Goal: Information Seeking & Learning: Compare options

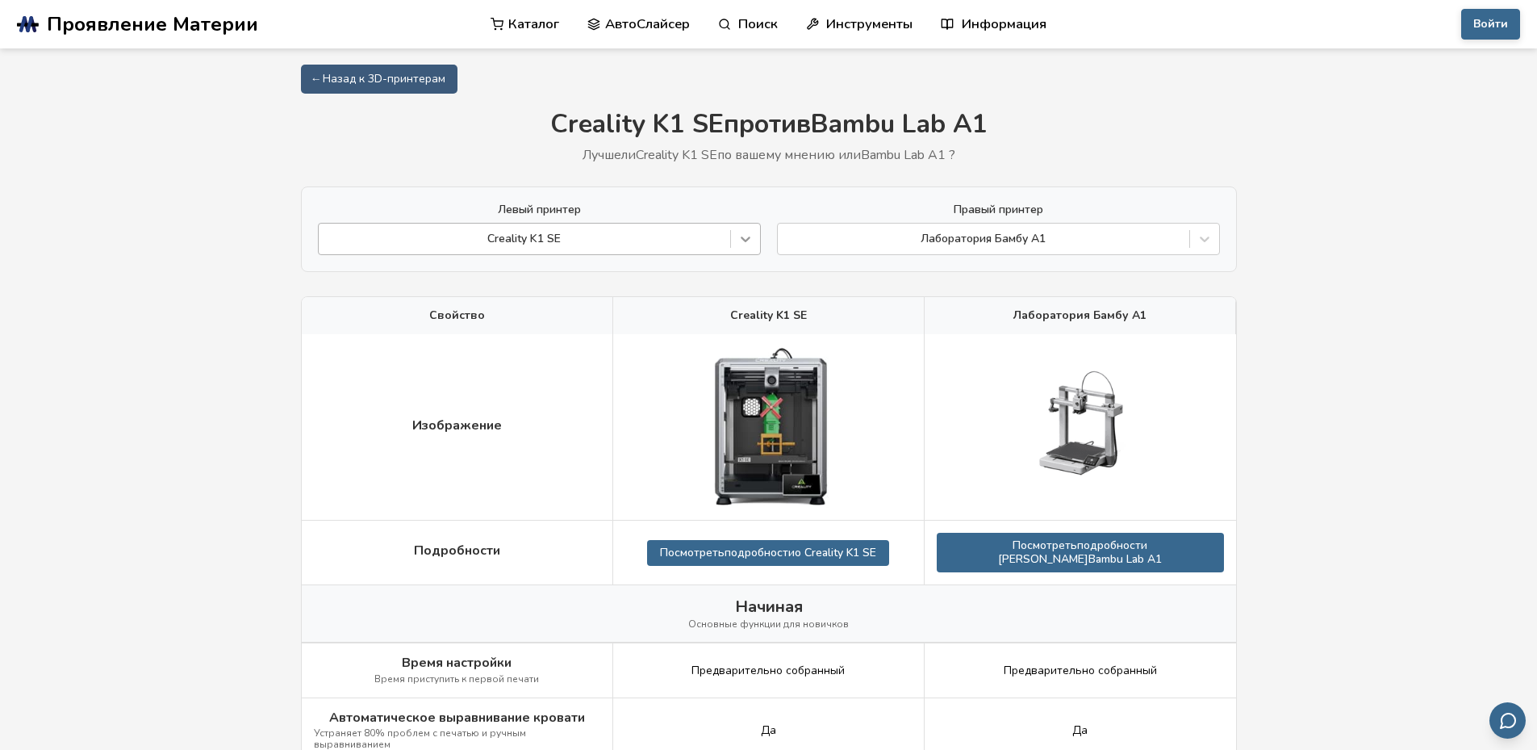
click at [734, 241] on div at bounding box center [745, 238] width 29 height 29
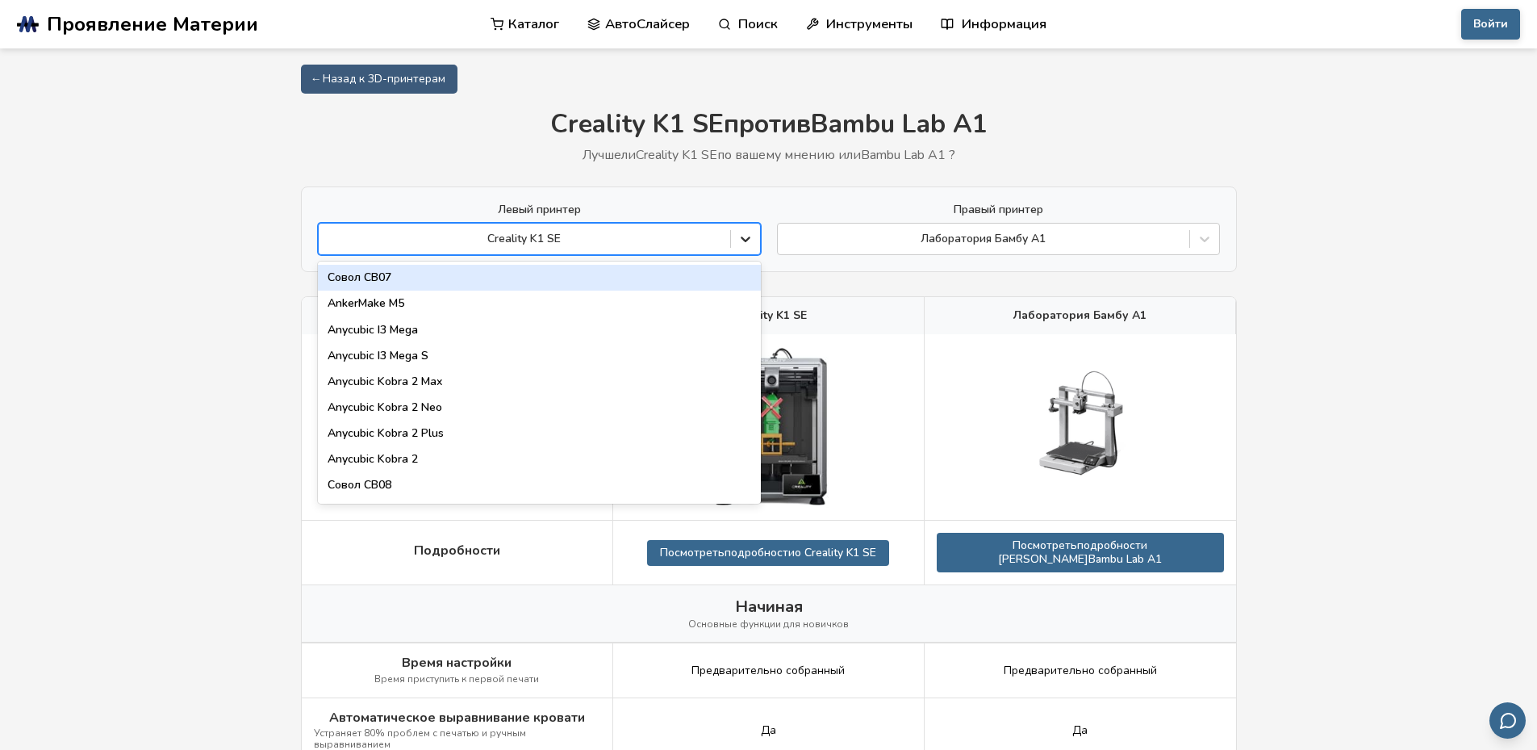
click at [734, 241] on div at bounding box center [745, 238] width 29 height 29
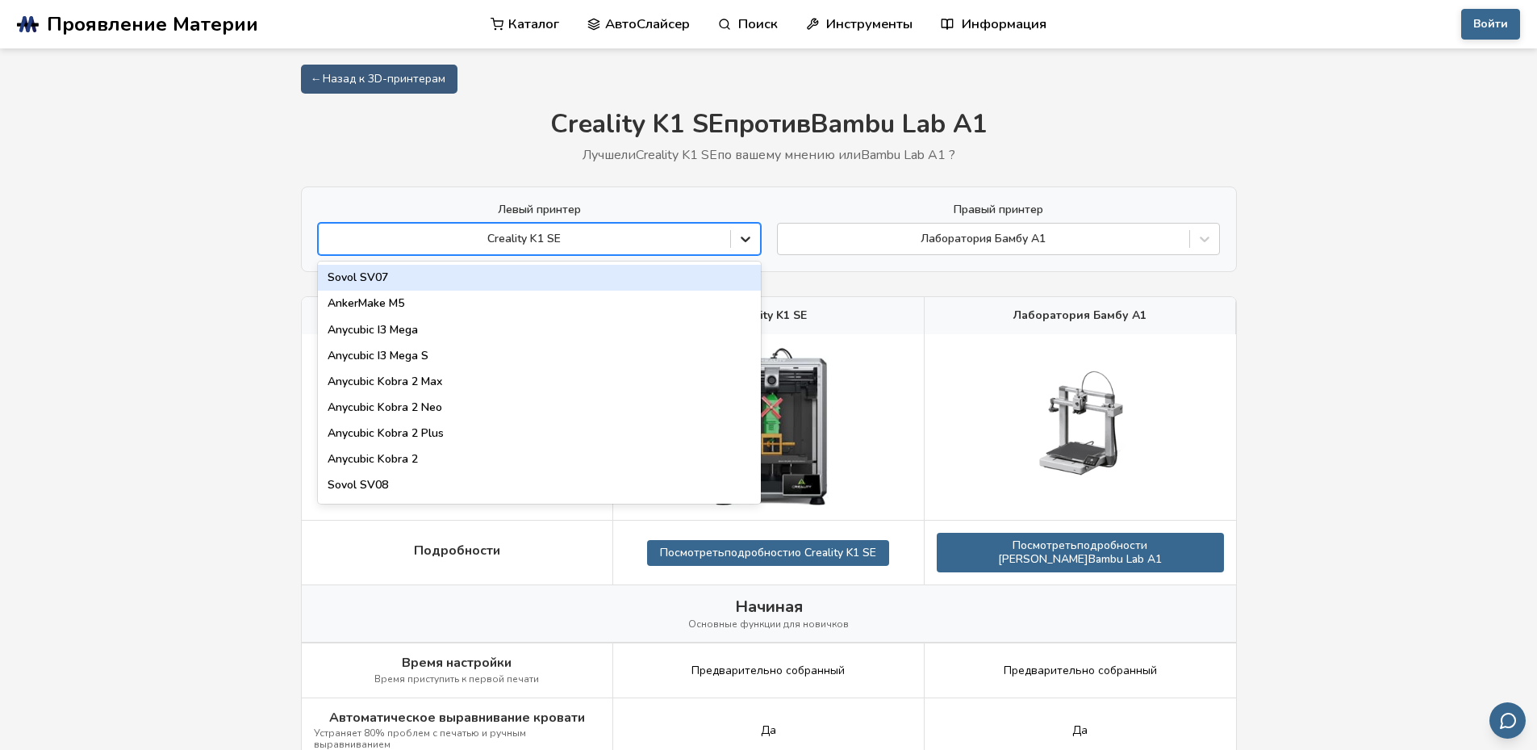
click at [737, 241] on icon at bounding box center [745, 239] width 16 height 16
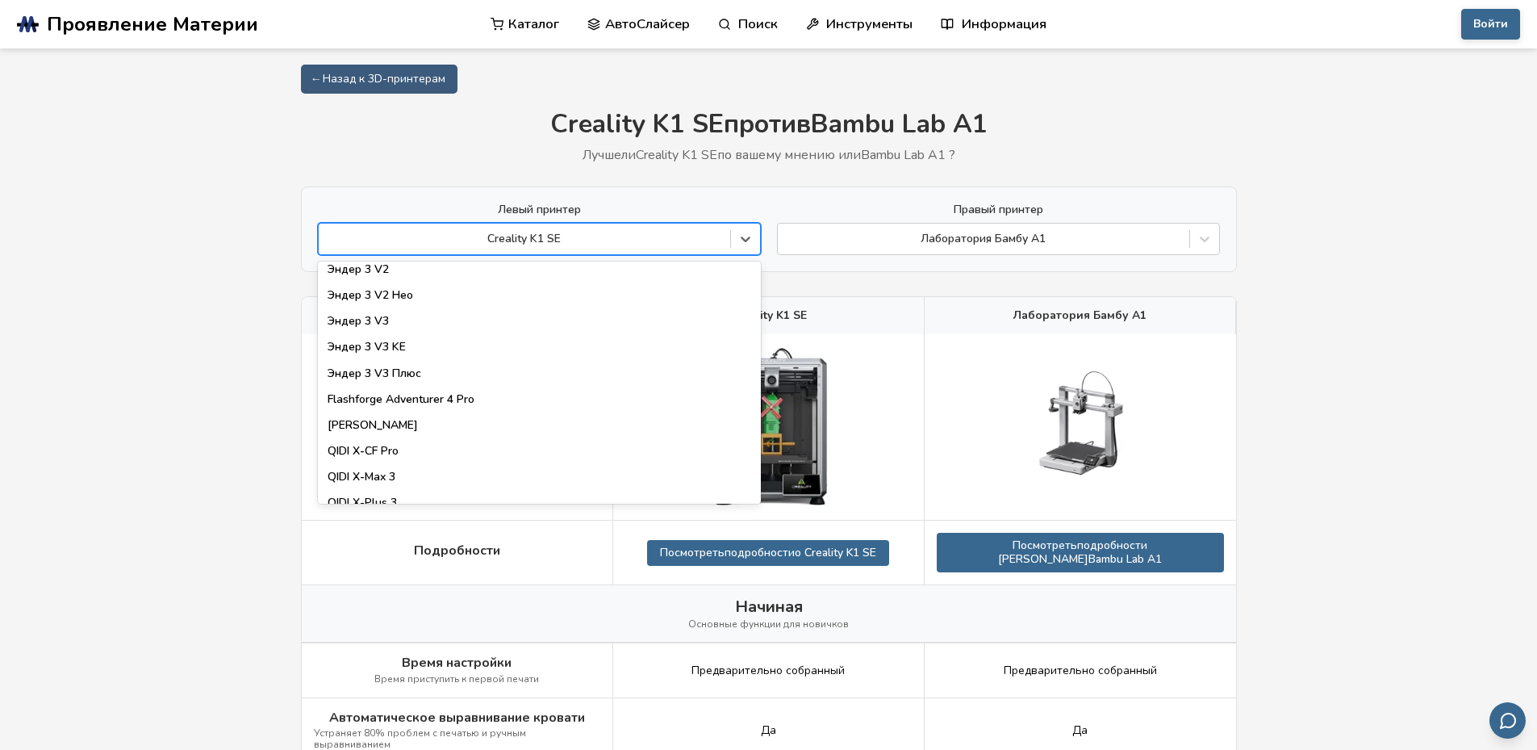
scroll to position [1694, 0]
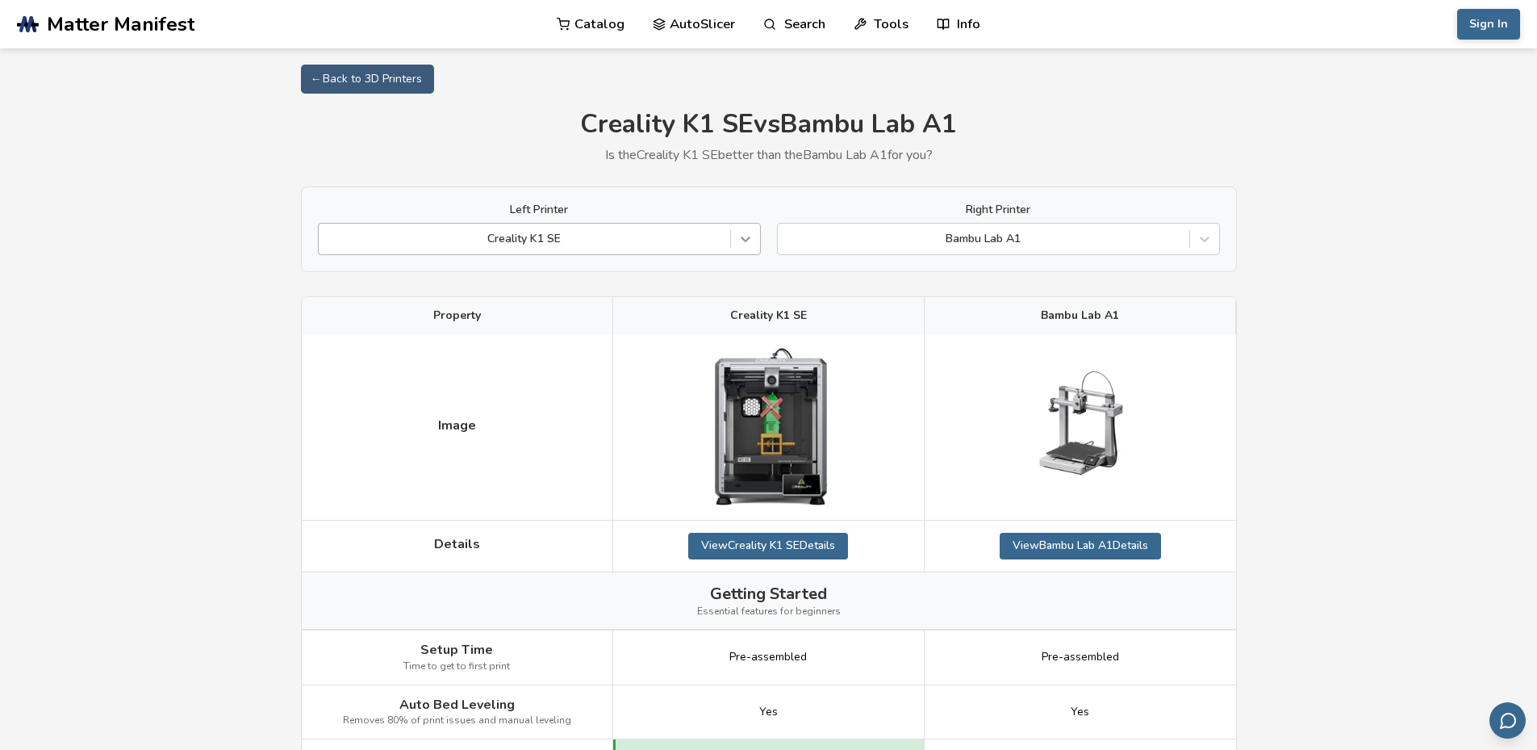
click at [743, 237] on icon at bounding box center [745, 239] width 16 height 16
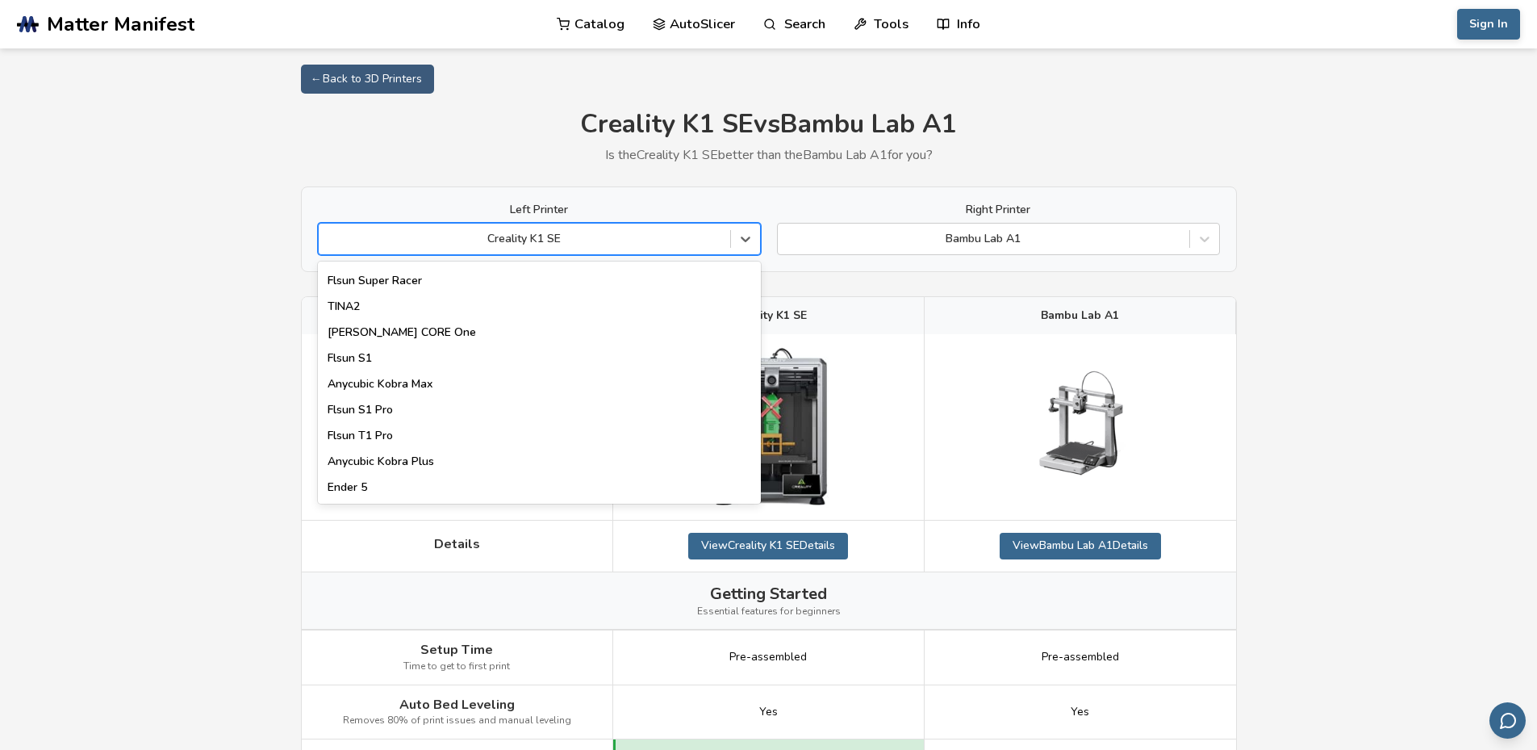
scroll to position [2043, 0]
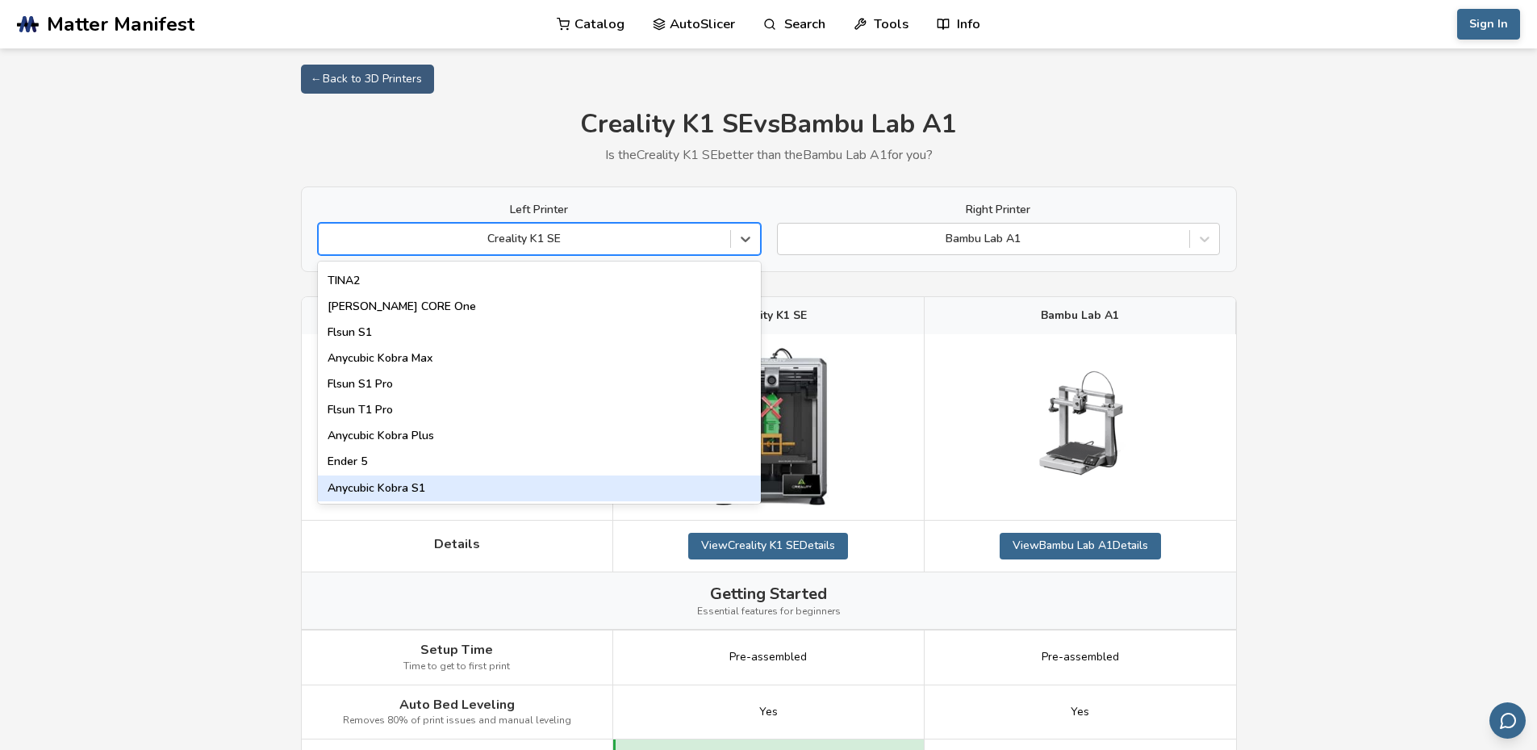
click at [407, 487] on div "Anycubic Kobra S1" at bounding box center [539, 488] width 443 height 26
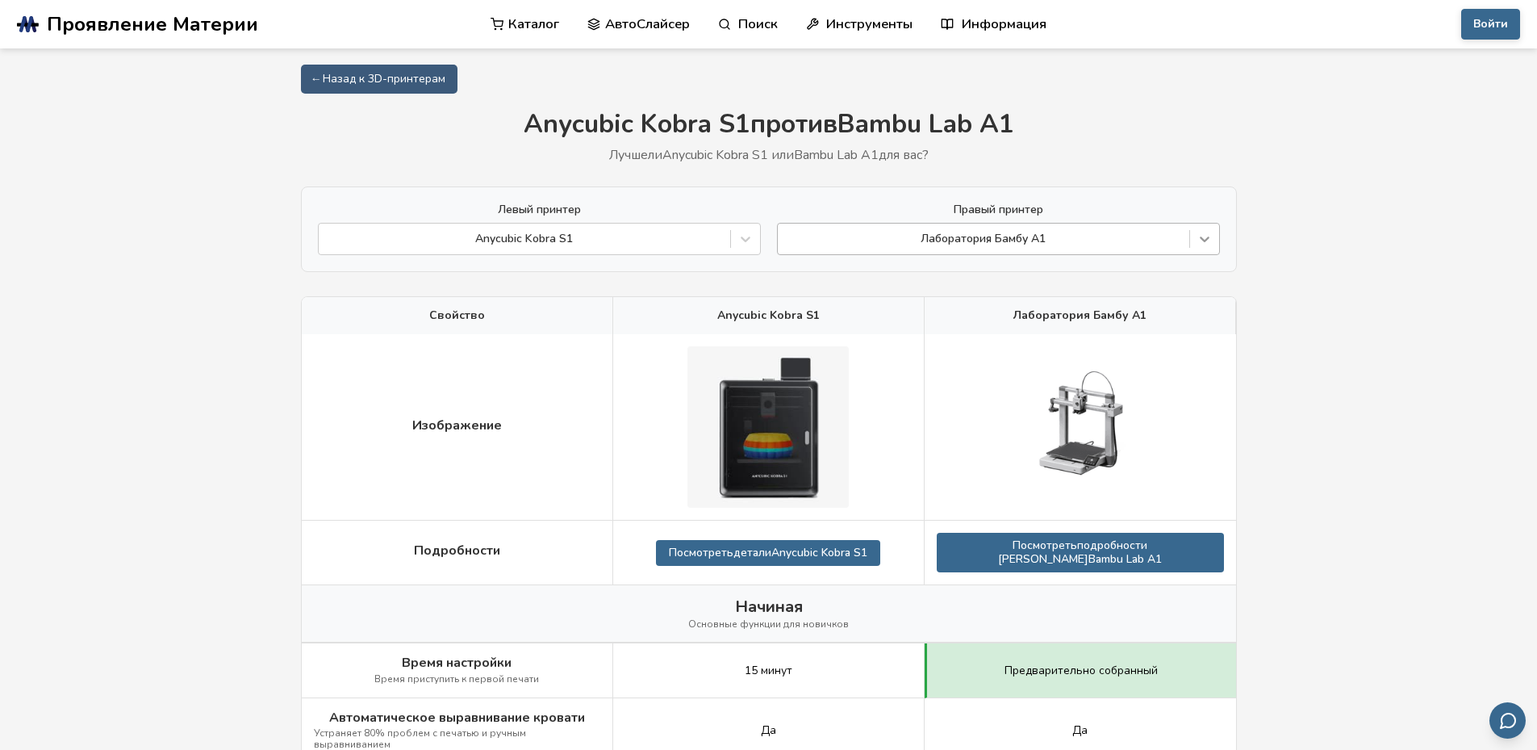
click at [1200, 241] on icon at bounding box center [1205, 239] width 16 height 16
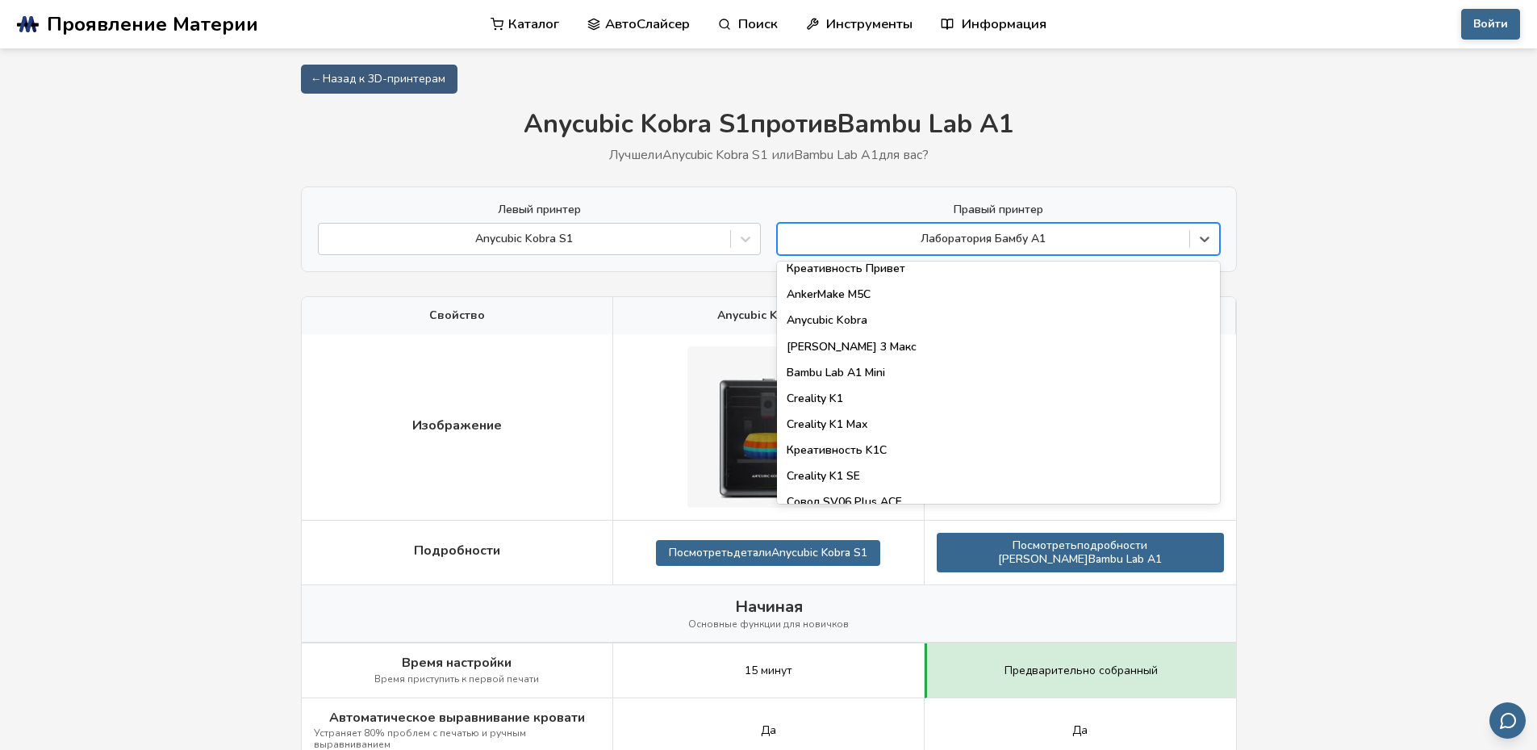
scroll to position [323, 0]
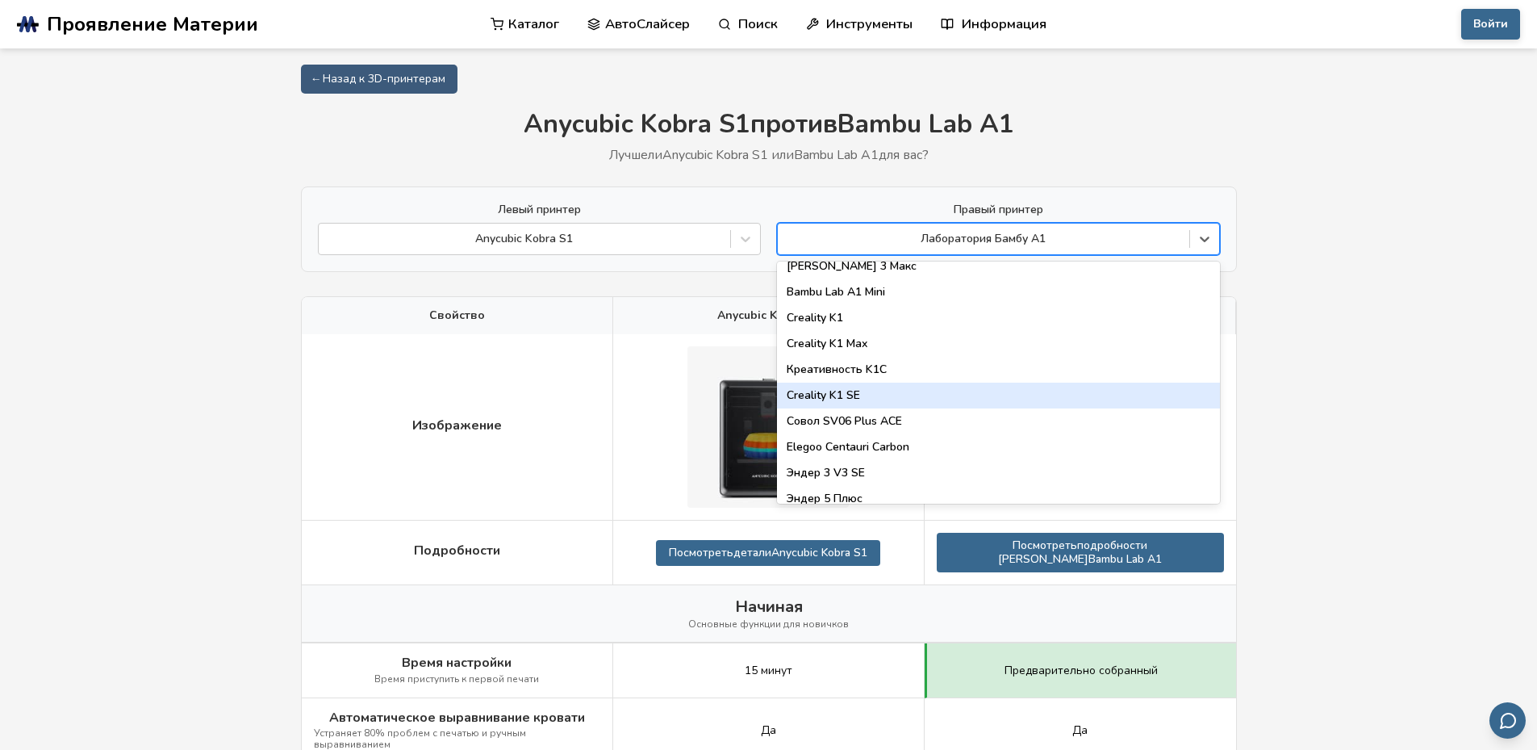
click at [856, 392] on font "Creality K1 SE" at bounding box center [823, 394] width 73 height 15
